Goal: Task Accomplishment & Management: Complete application form

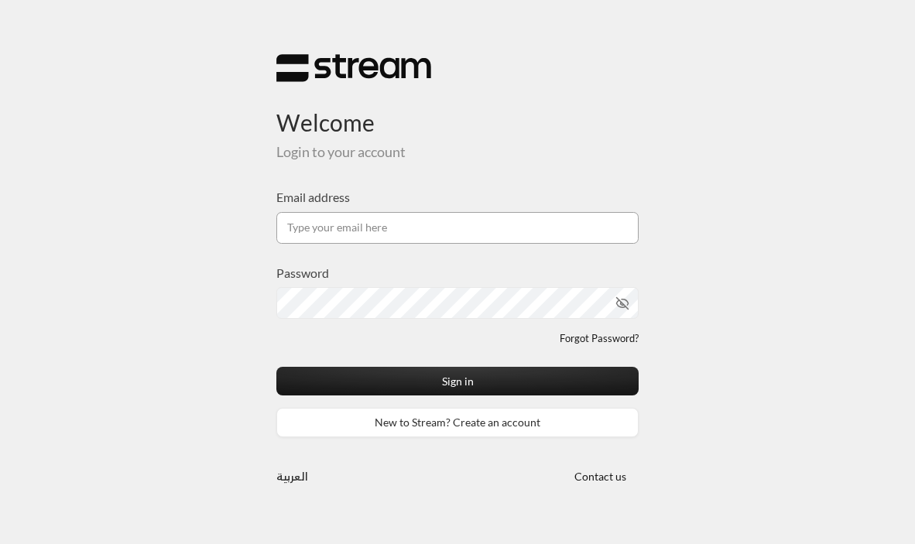
click at [331, 224] on input "Email address" at bounding box center [457, 228] width 362 height 32
type input "[EMAIL_ADDRESS][DOMAIN_NAME]"
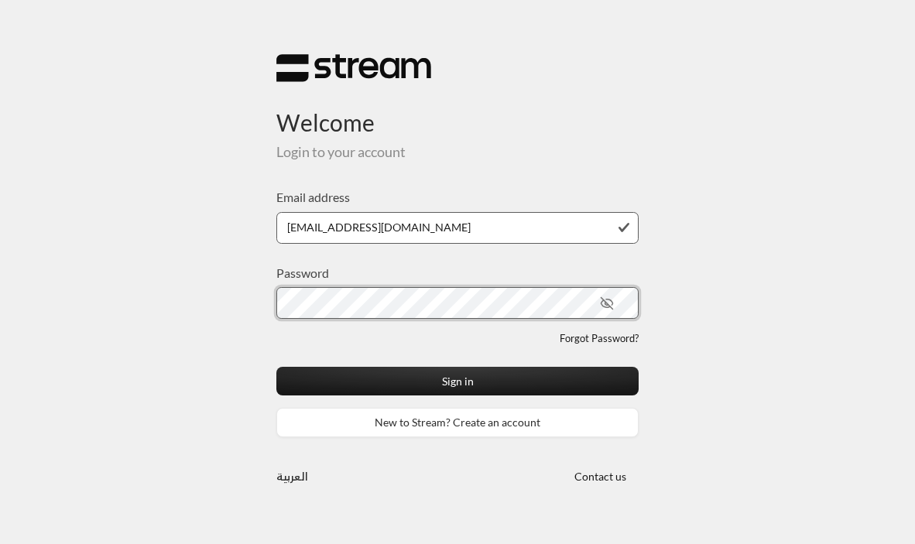
click at [276, 367] on button "Sign in" at bounding box center [457, 381] width 362 height 29
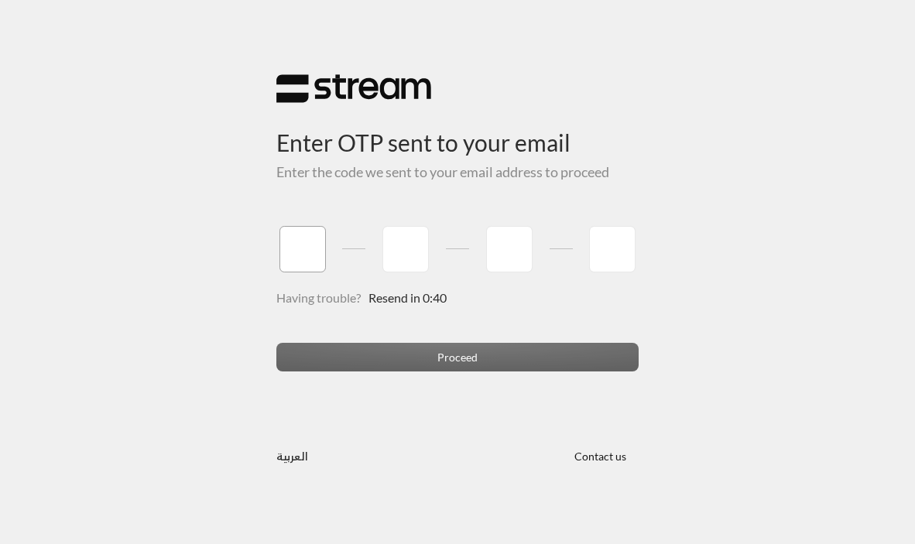
type input "9"
type input "5"
type input "6"
type input "2"
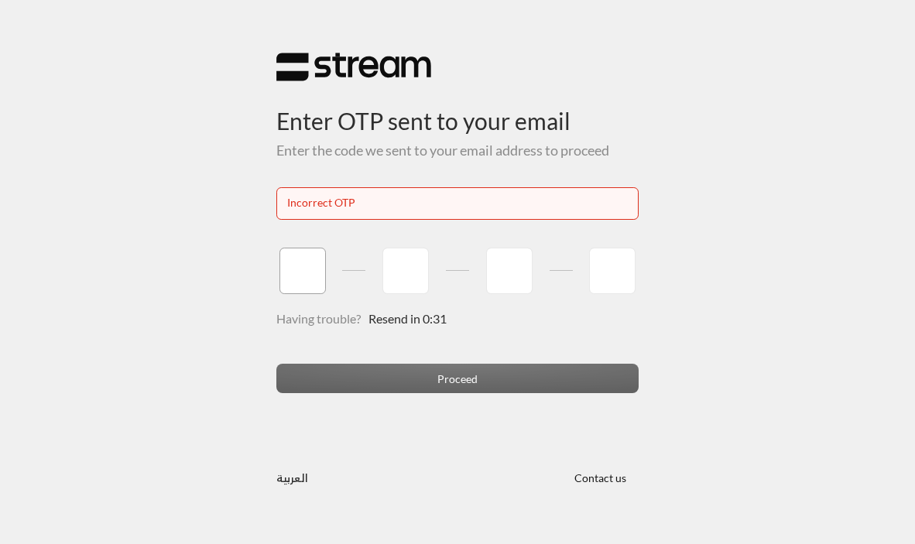
click at [304, 271] on input "tel" at bounding box center [303, 271] width 46 height 46
type input "9"
type input "5"
type input "6"
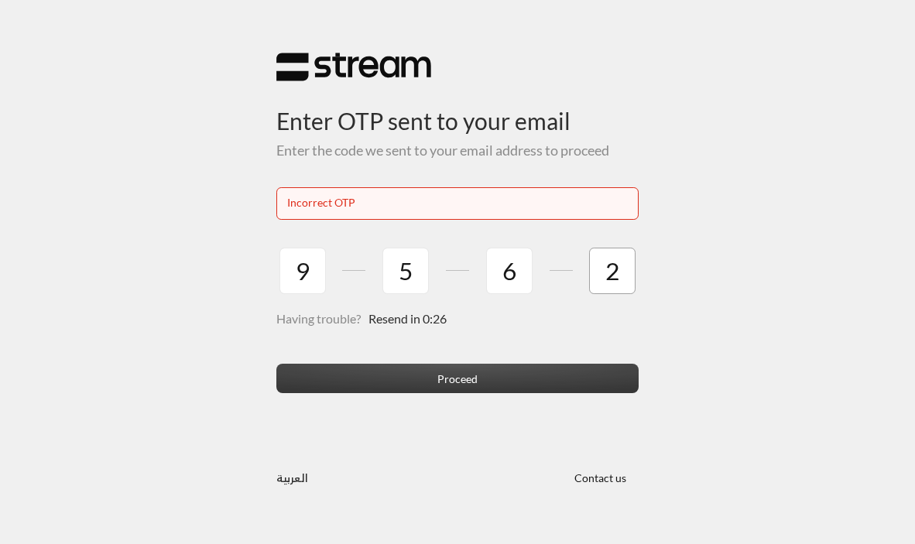
type input "2"
click at [396, 380] on button "Proceed" at bounding box center [457, 378] width 362 height 29
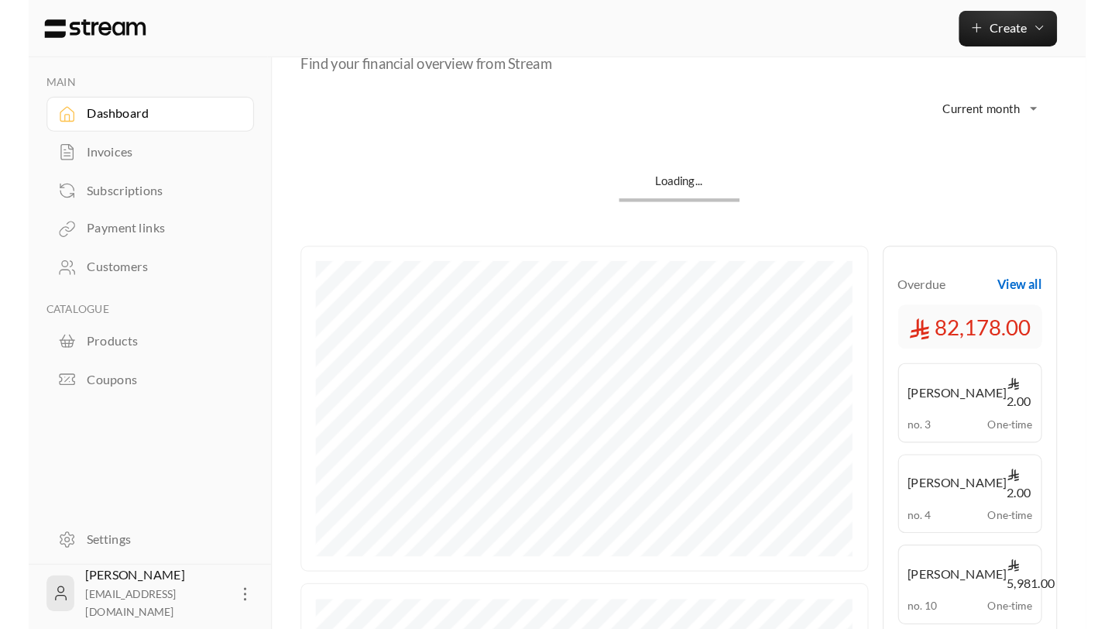
scroll to position [77, 0]
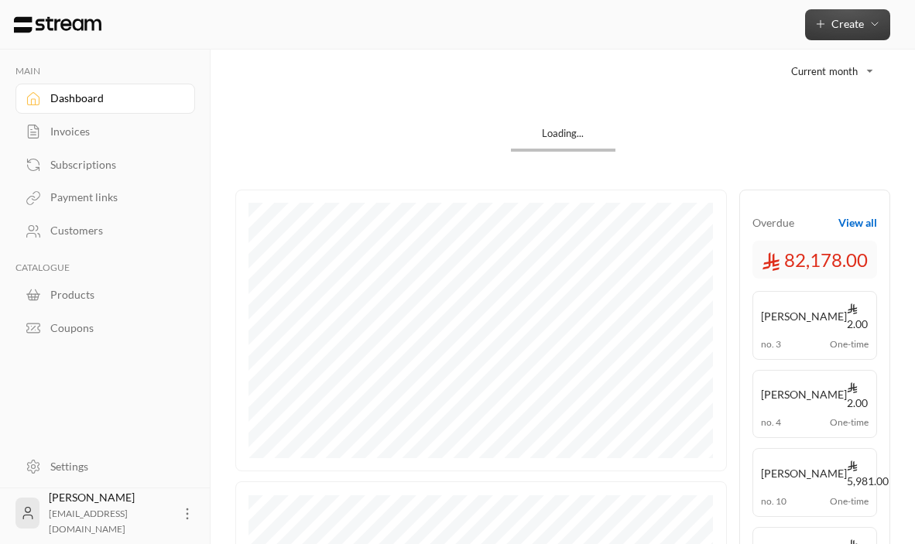
click at [828, 21] on span "Create" at bounding box center [848, 23] width 67 height 13
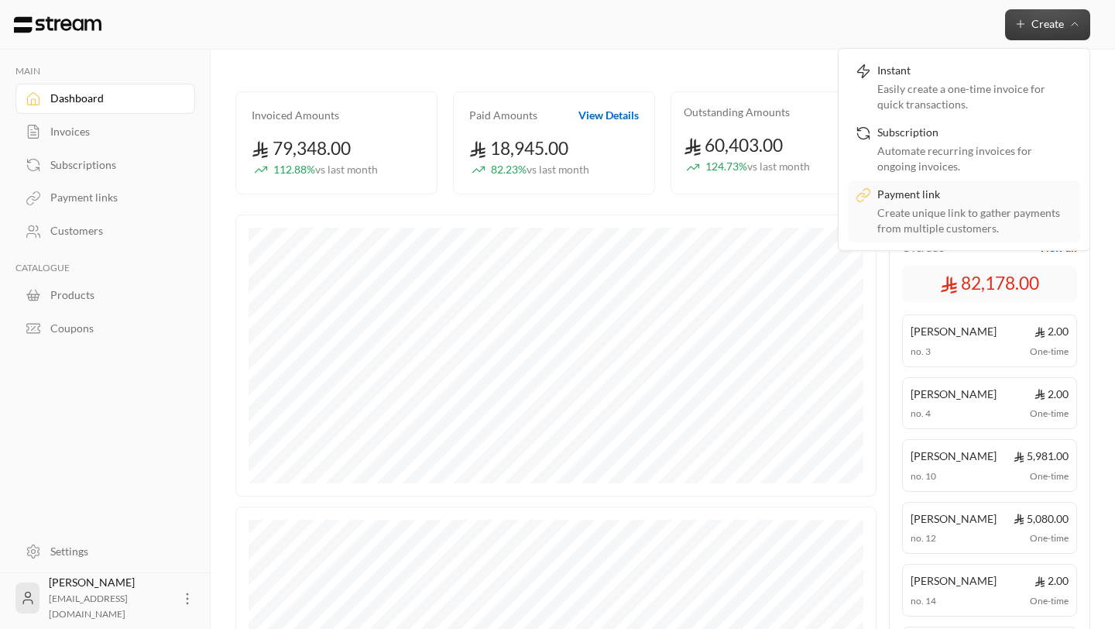
click at [914, 213] on div "Create unique link to gather payments from multiple customers." at bounding box center [974, 220] width 195 height 31
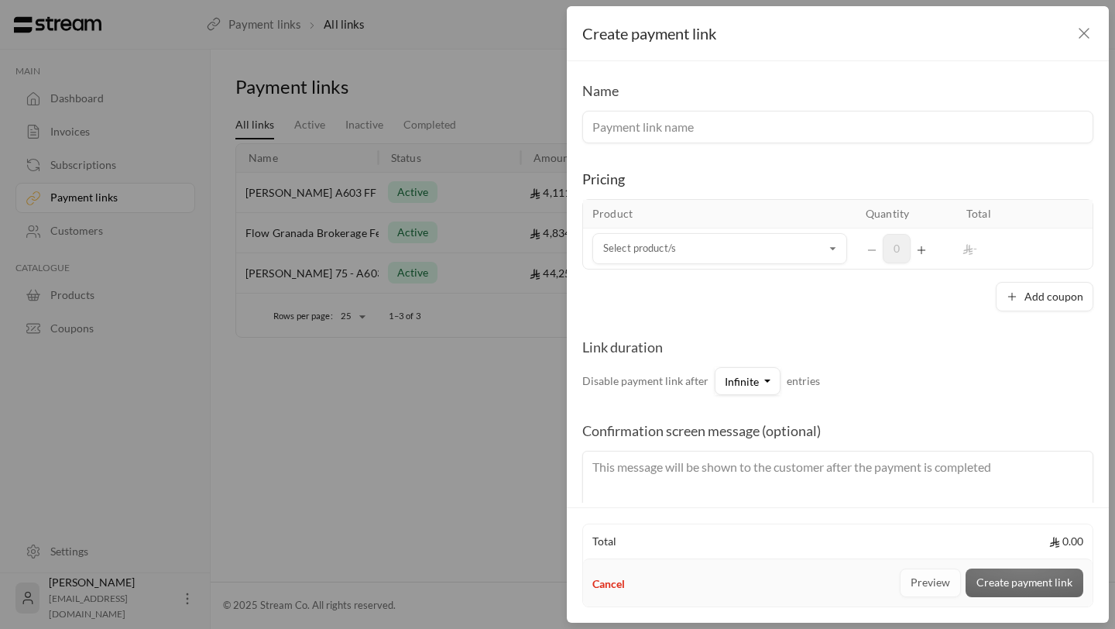
click at [697, 128] on input at bounding box center [837, 127] width 511 height 33
type input "F"
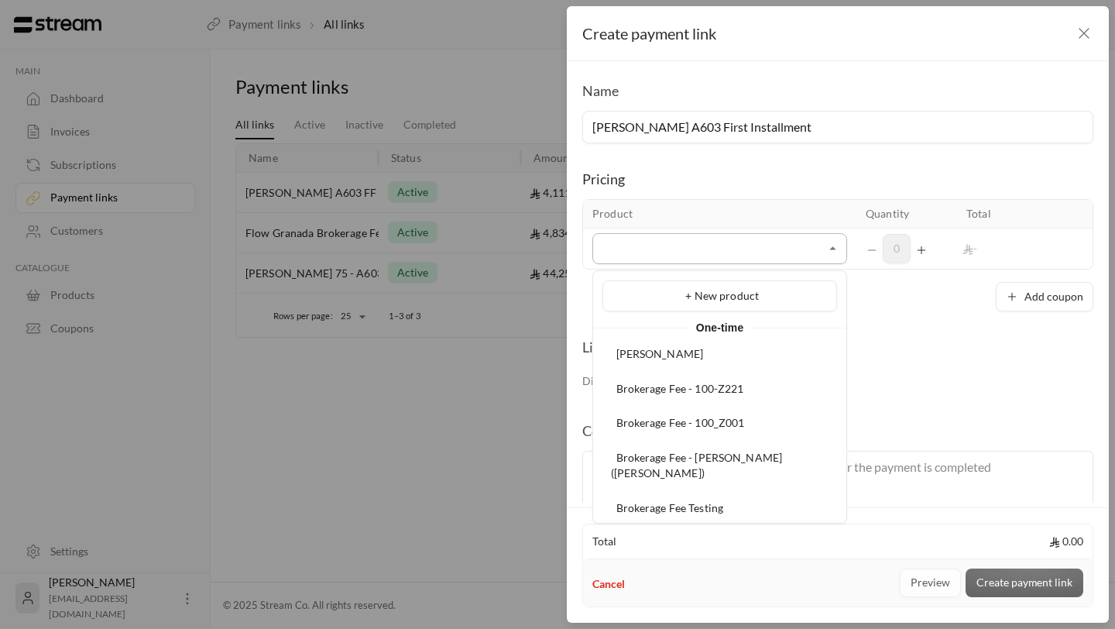
click at [677, 246] on input "Select product/s" at bounding box center [719, 248] width 255 height 27
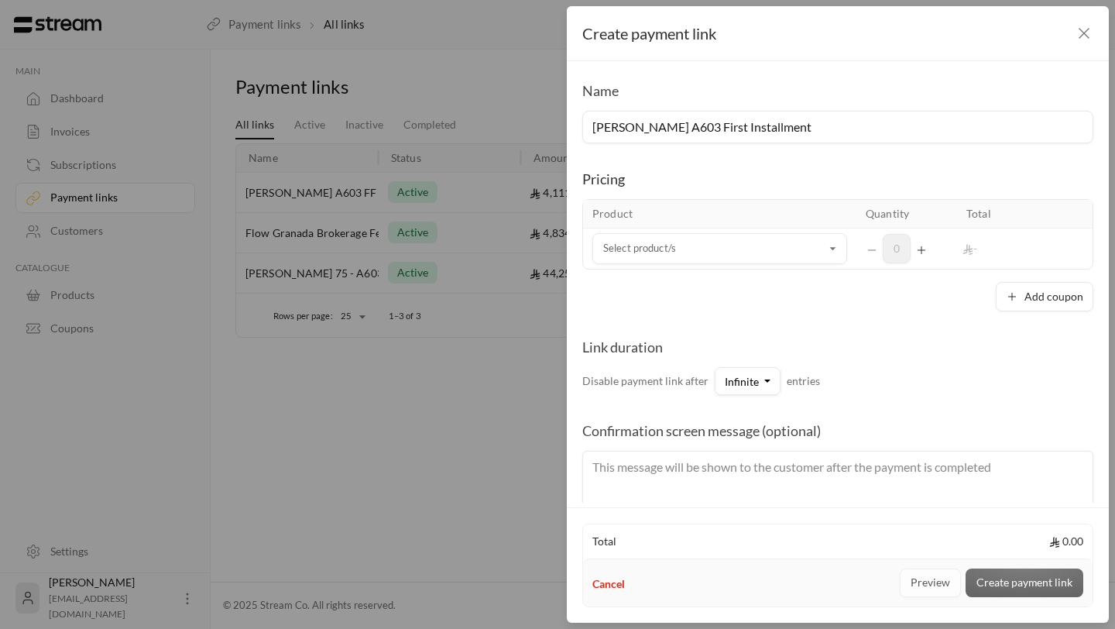
click at [890, 160] on div "Pricing Product Quantity Total Select product/s Select product/s 0 - Add coupon" at bounding box center [837, 227] width 511 height 168
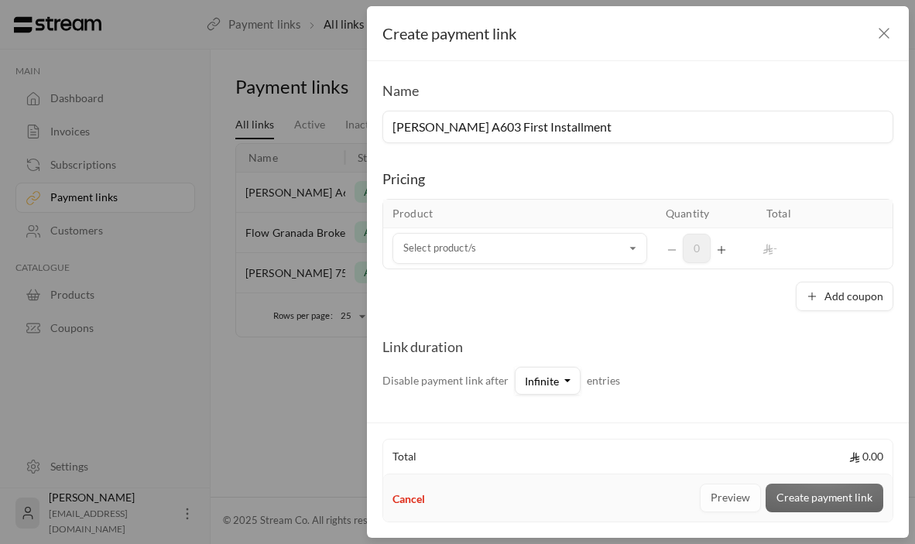
click at [631, 126] on input "[PERSON_NAME] A603 First Installment" at bounding box center [638, 127] width 511 height 33
type input "[PERSON_NAME] A603 Security Deposit"
click at [554, 259] on input "Select product/s" at bounding box center [520, 248] width 255 height 27
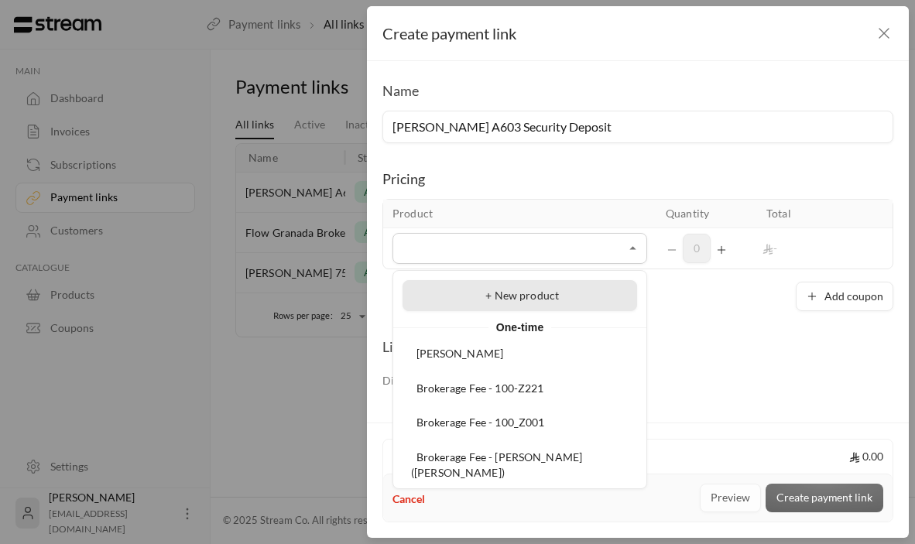
click at [562, 296] on div "+ New product" at bounding box center [520, 296] width 218 height 16
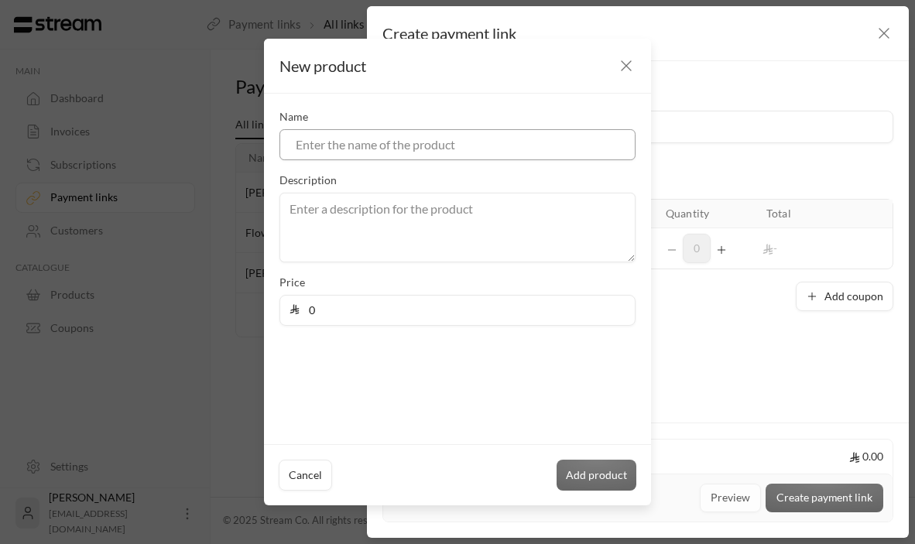
click at [442, 149] on input at bounding box center [458, 144] width 356 height 31
type input "[PERSON_NAME]"
click at [373, 219] on textarea at bounding box center [458, 228] width 356 height 70
type textarea "Security Deposit"
click at [341, 305] on input "0" at bounding box center [463, 310] width 326 height 29
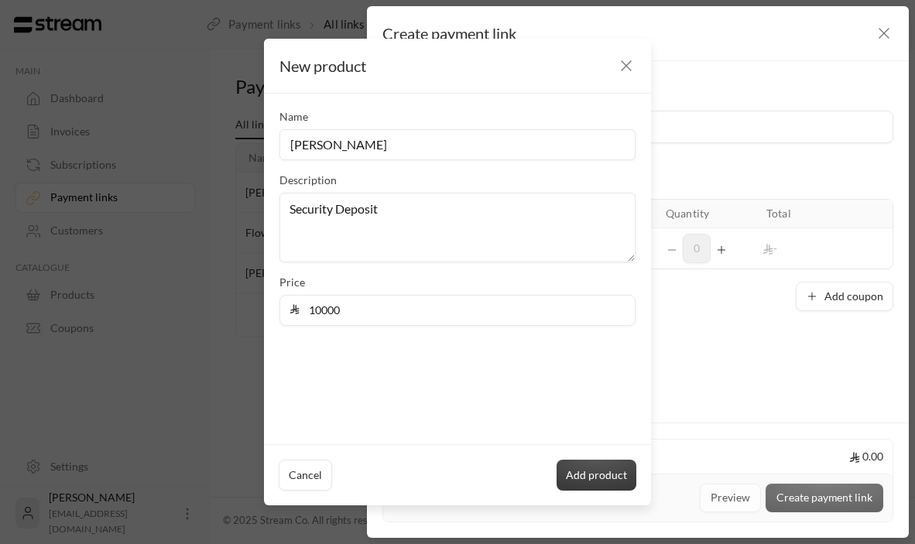
type input "10000"
click at [604, 468] on button "Add product" at bounding box center [597, 475] width 80 height 31
type input "0"
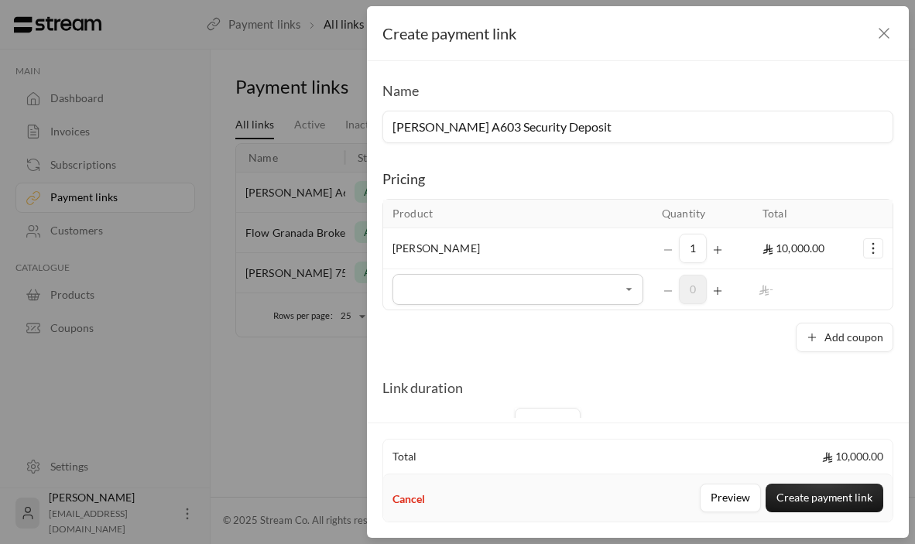
click at [884, 40] on icon "button" at bounding box center [884, 33] width 19 height 19
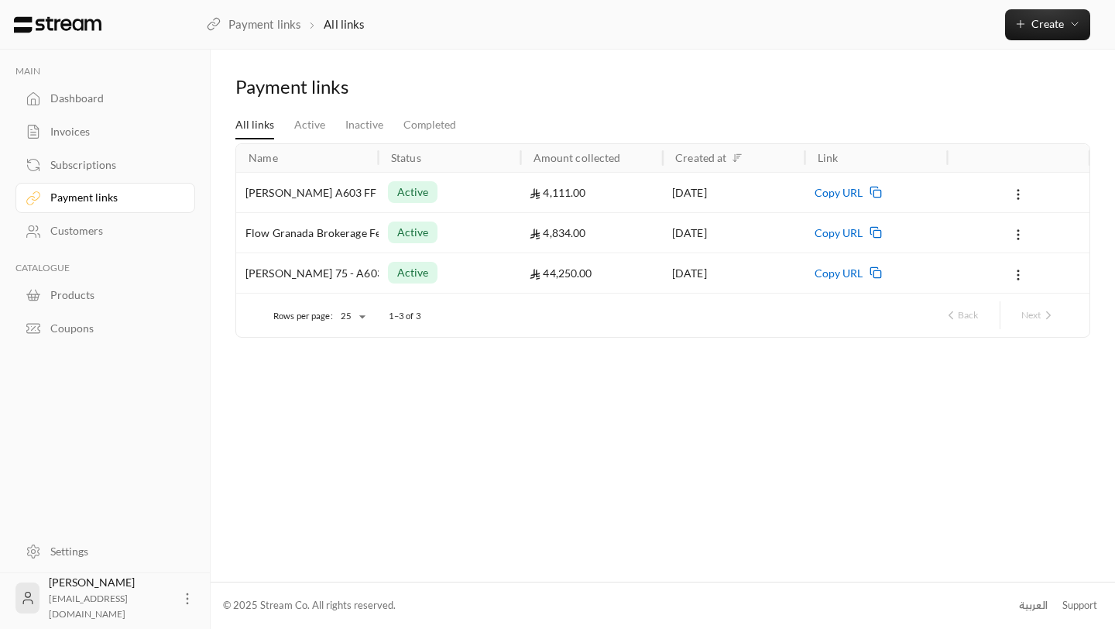
click at [83, 127] on div "Invoices" at bounding box center [112, 131] width 125 height 15
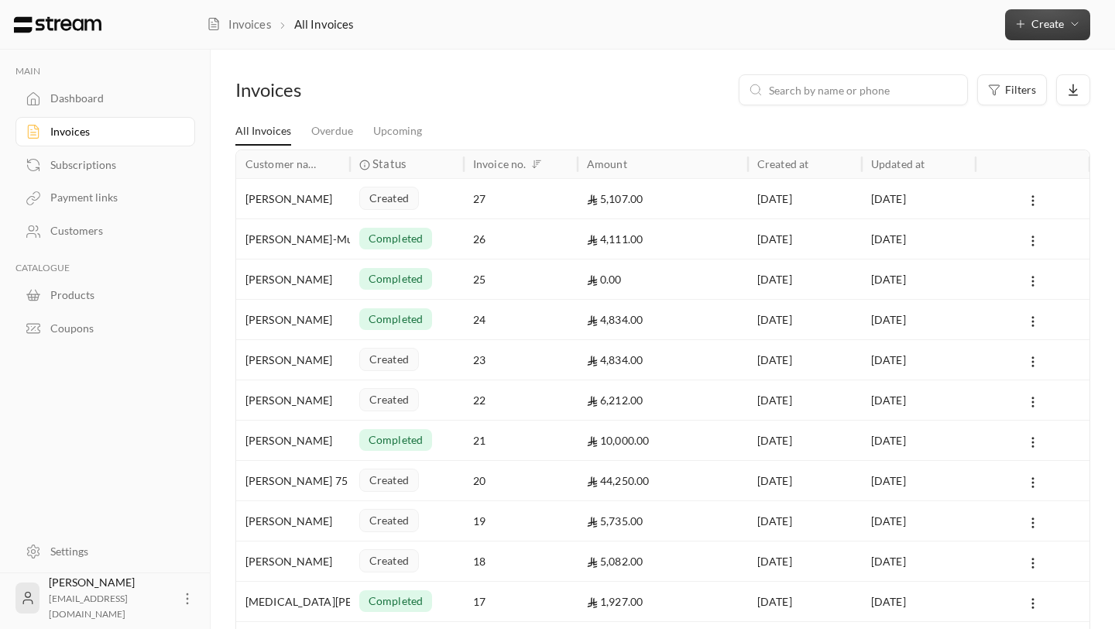
click at [914, 26] on span "Create" at bounding box center [1047, 23] width 33 height 13
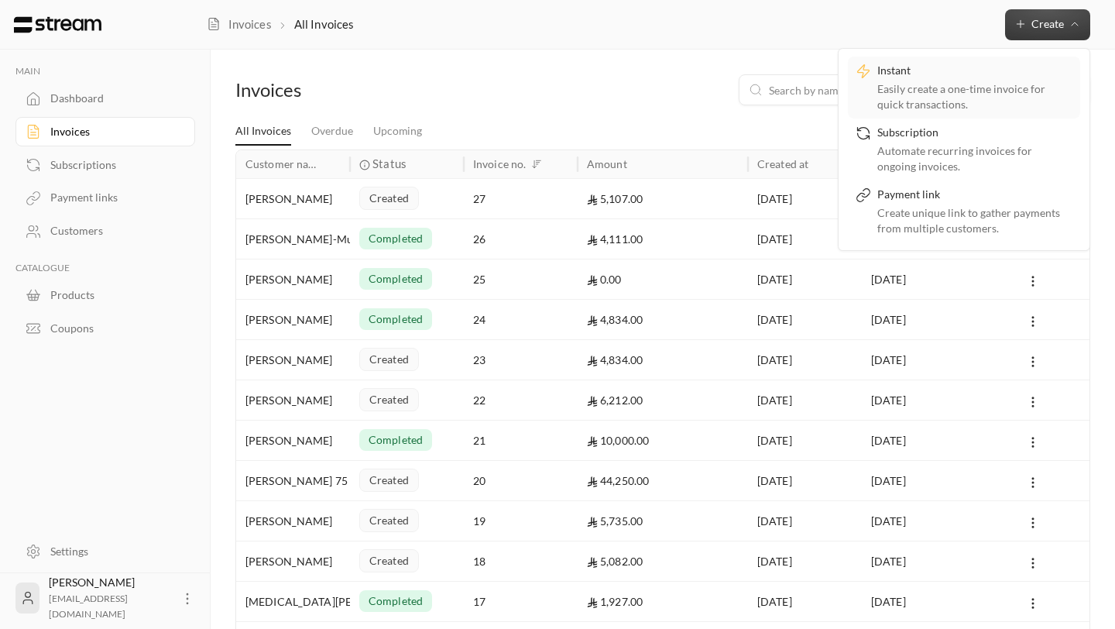
click at [914, 99] on div "Easily create a one-time invoice for quick transactions." at bounding box center [974, 96] width 195 height 31
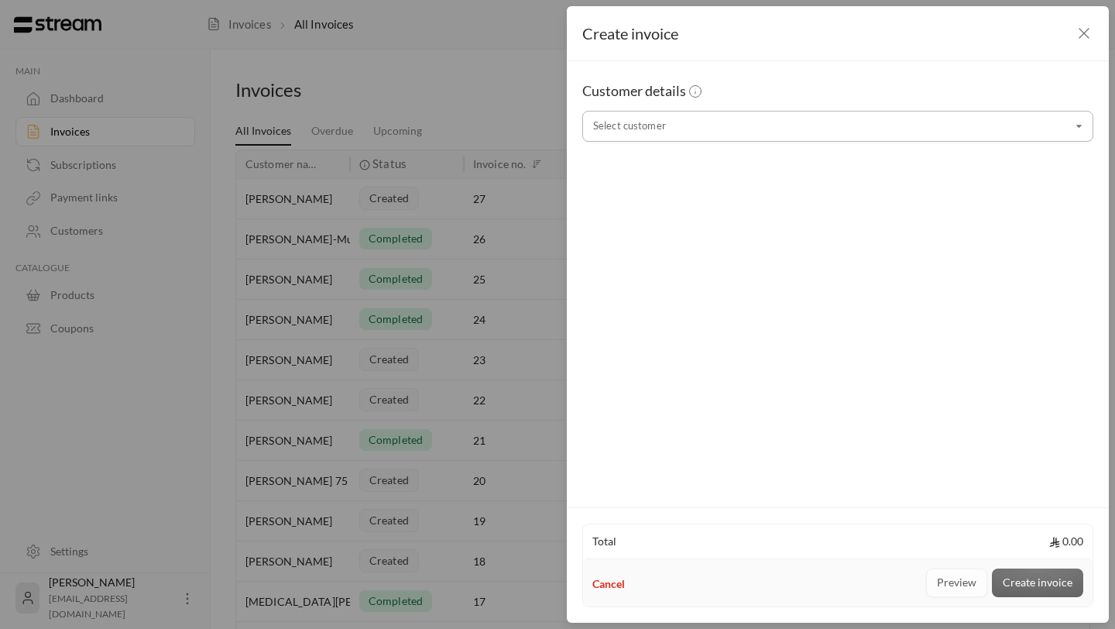
click at [835, 125] on input "Select customer" at bounding box center [837, 126] width 511 height 27
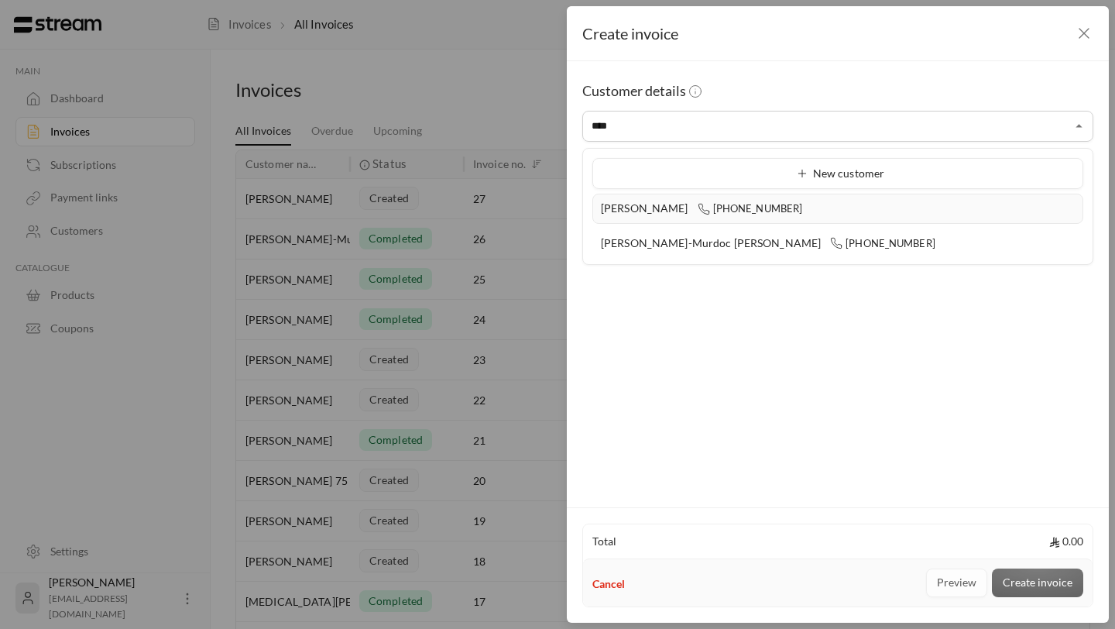
click at [799, 205] on div "[PERSON_NAME] [PHONE_NUMBER]" at bounding box center [838, 209] width 474 height 16
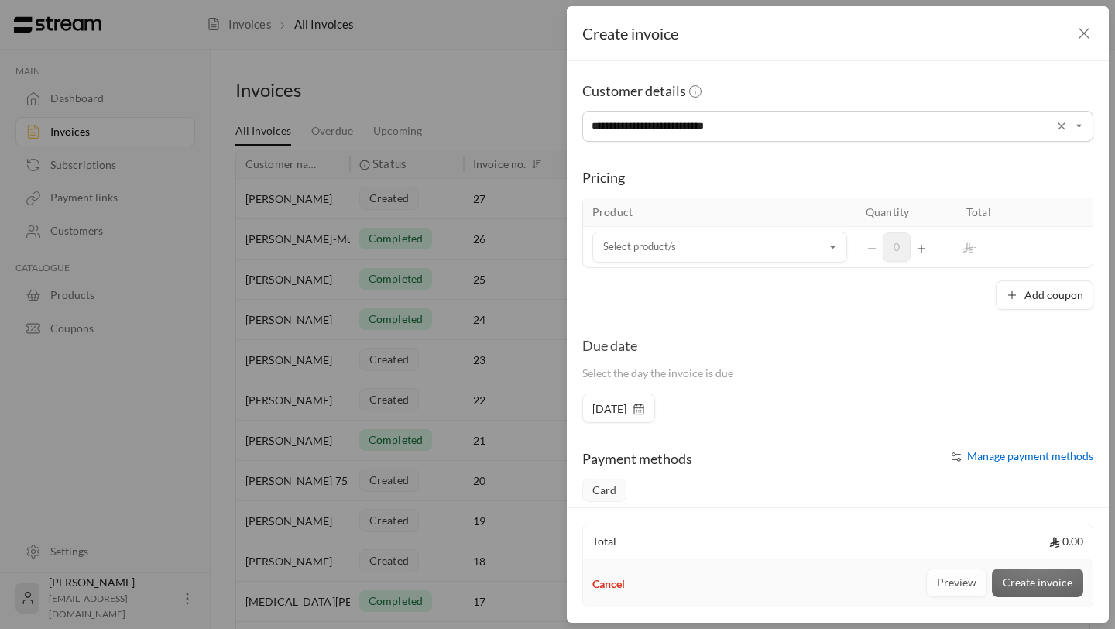
scroll to position [30, 0]
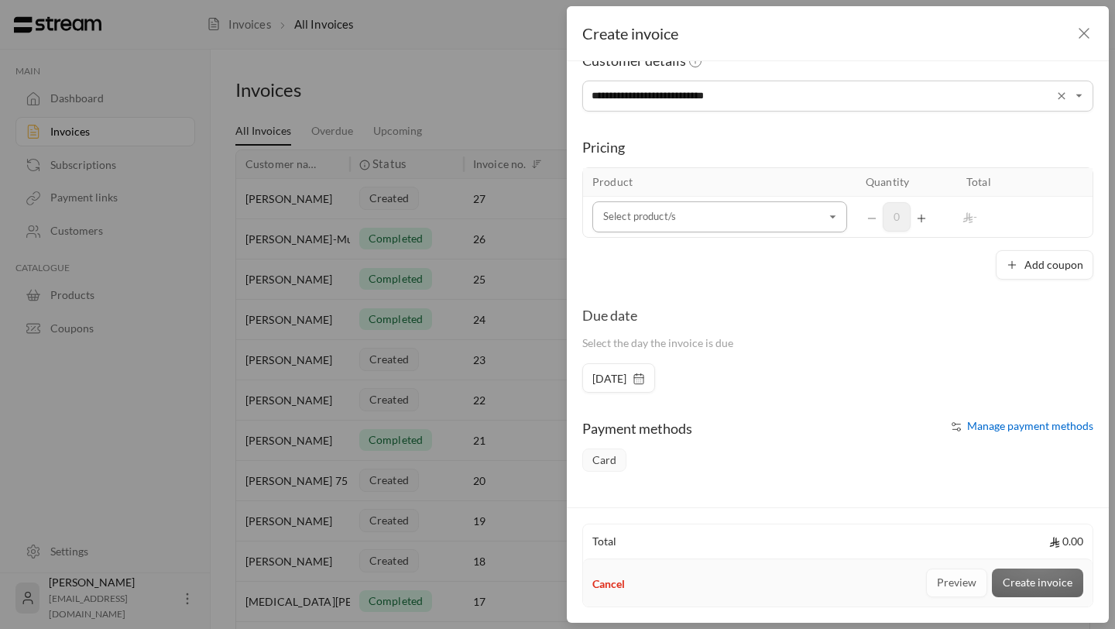
type input "**********"
click at [719, 220] on input "Select customer" at bounding box center [719, 217] width 255 height 27
click at [698, 325] on div "[PERSON_NAME]" at bounding box center [720, 322] width 218 height 16
type input "****"
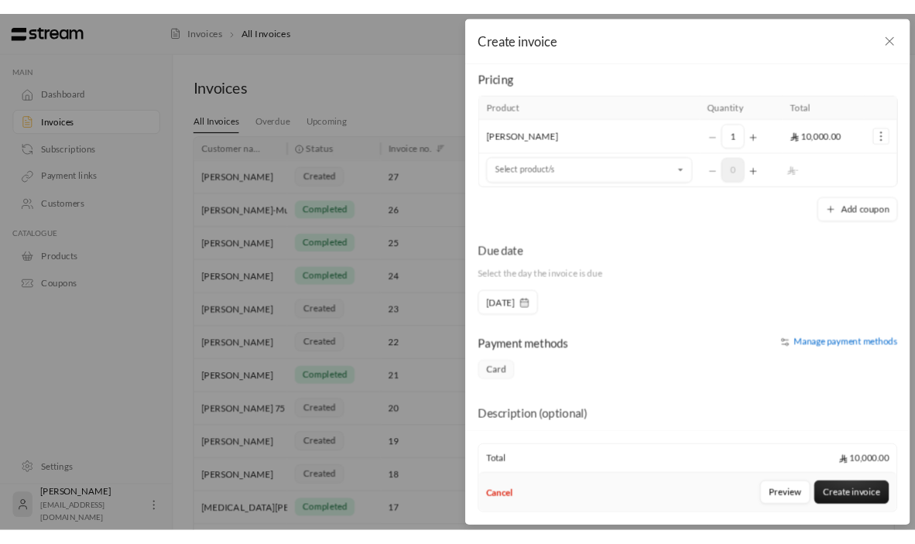
scroll to position [190, 0]
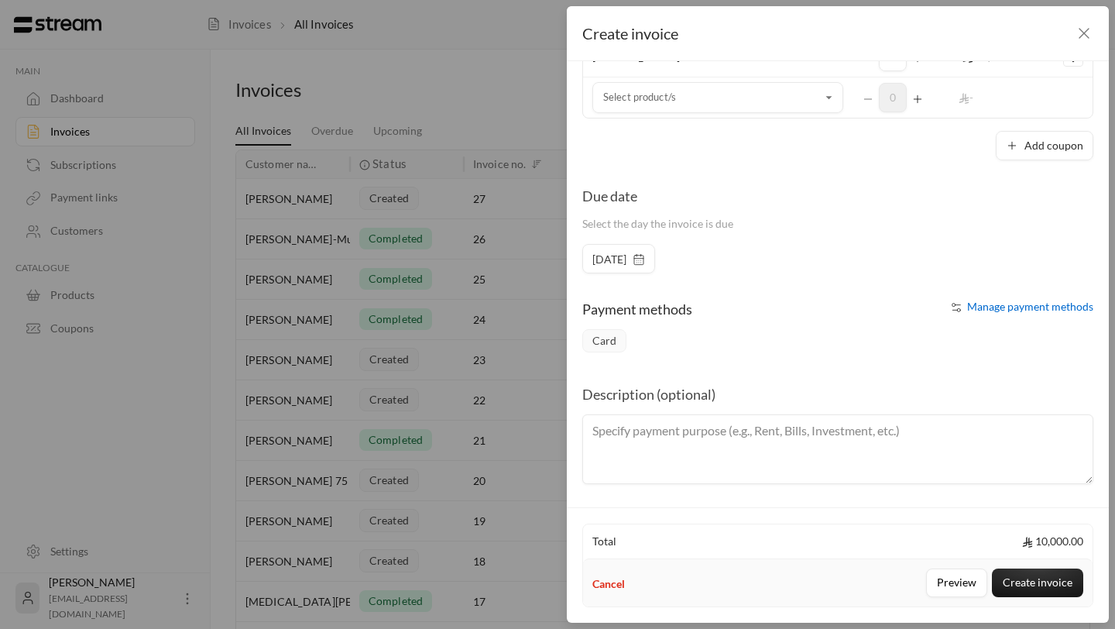
click at [626, 262] on span "[DATE]" at bounding box center [609, 259] width 34 height 15
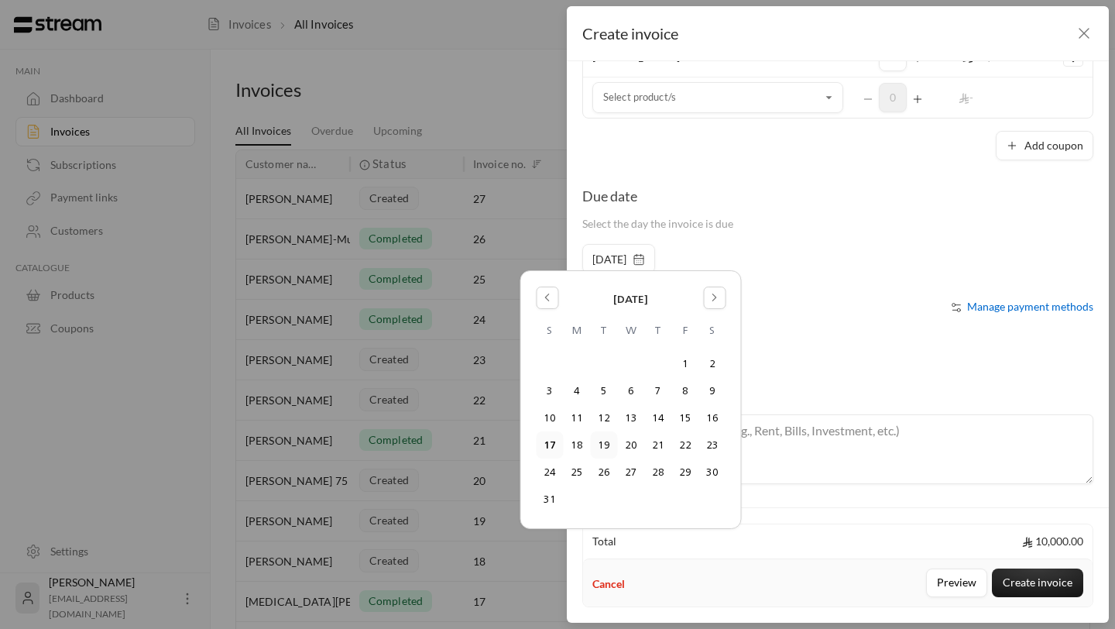
click at [600, 445] on button "19" at bounding box center [604, 445] width 26 height 26
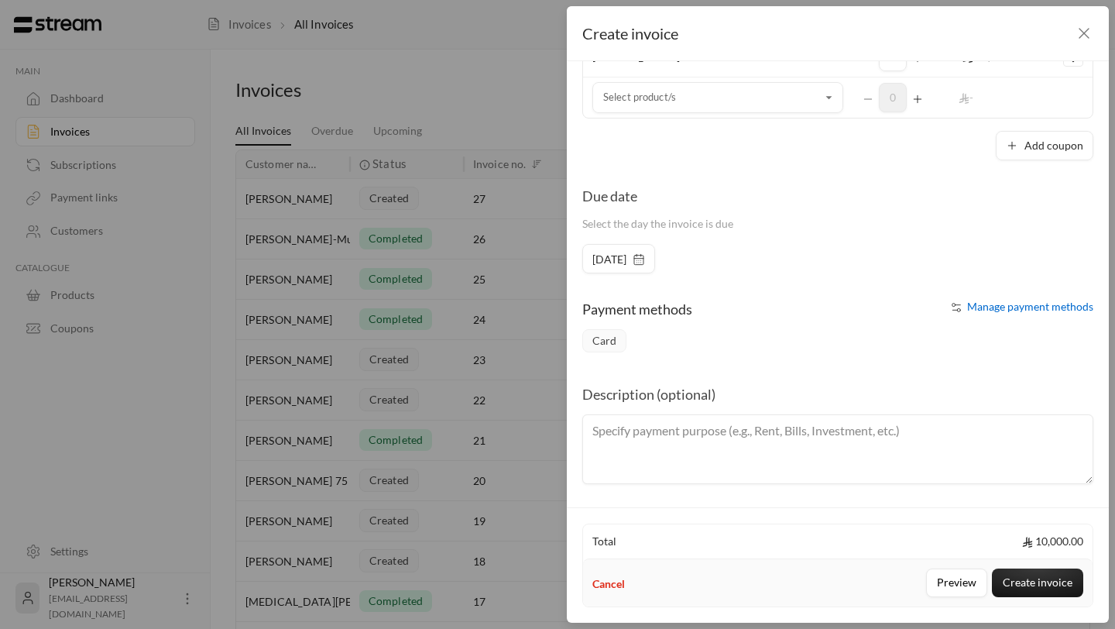
click at [774, 451] on textarea at bounding box center [837, 449] width 511 height 70
type textarea "Payment For Security Deposit"
click at [914, 544] on button "Create invoice" at bounding box center [1037, 582] width 91 height 29
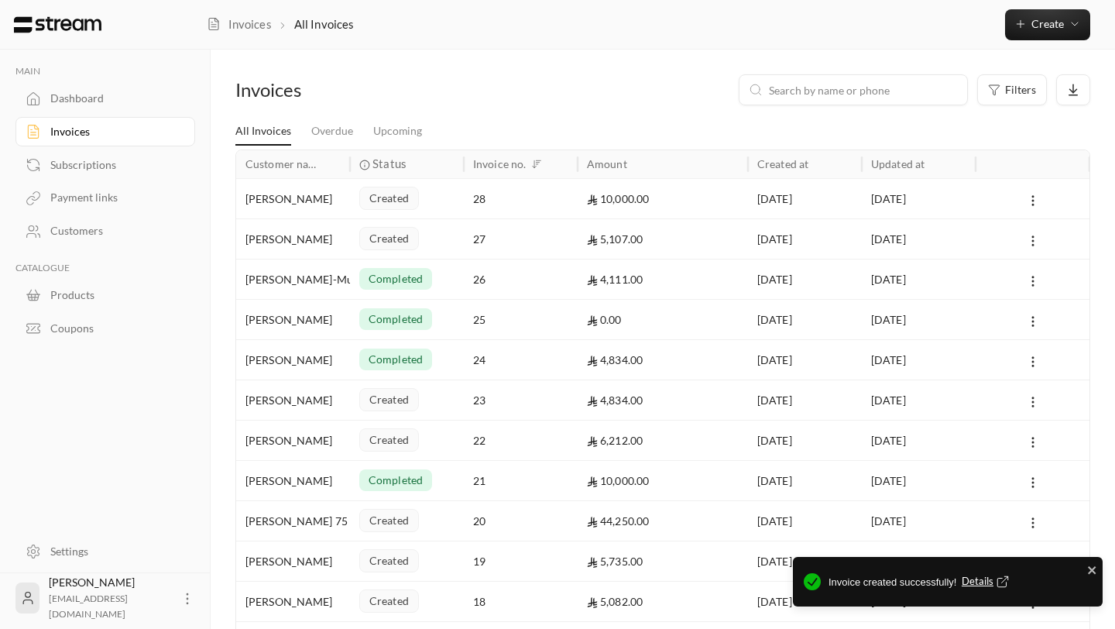
click at [914, 544] on span "Details" at bounding box center [987, 581] width 51 height 15
